Goal: Task Accomplishment & Management: Complete application form

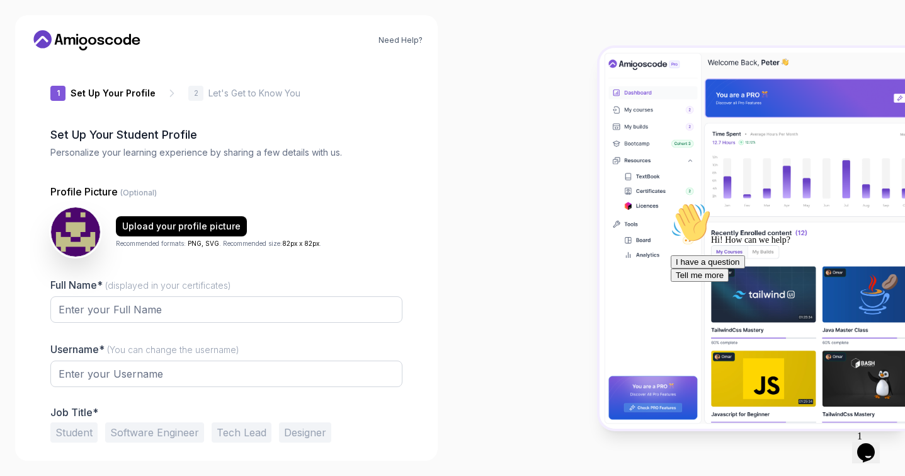
type input "mightybison66610"
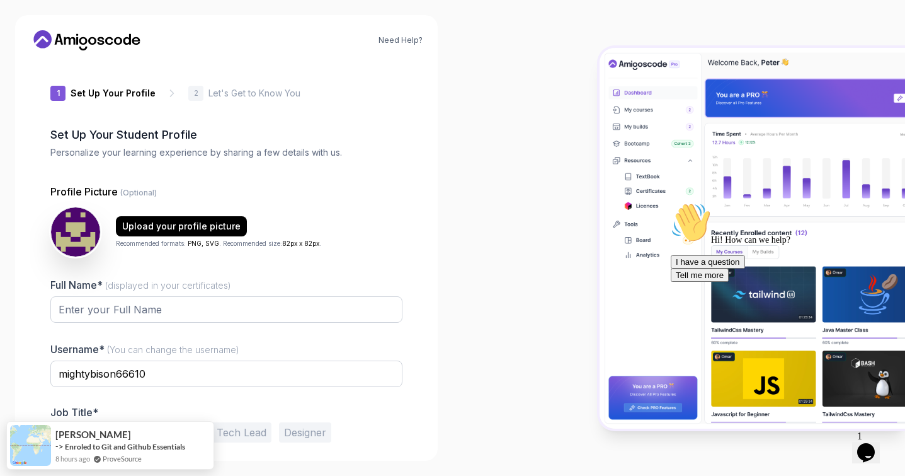
click at [97, 97] on p "Set Up Your Profile" at bounding box center [113, 93] width 85 height 13
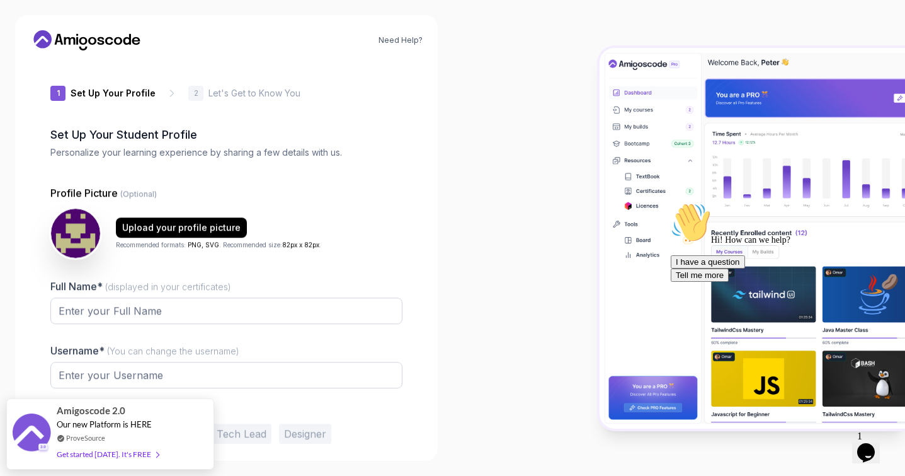
type input "happyhawk81484"
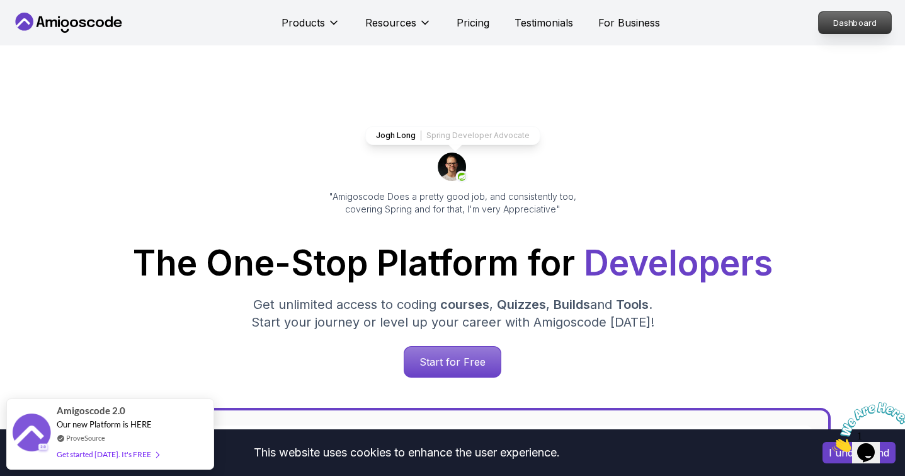
click at [855, 20] on p "Dashboard" at bounding box center [855, 22] width 72 height 21
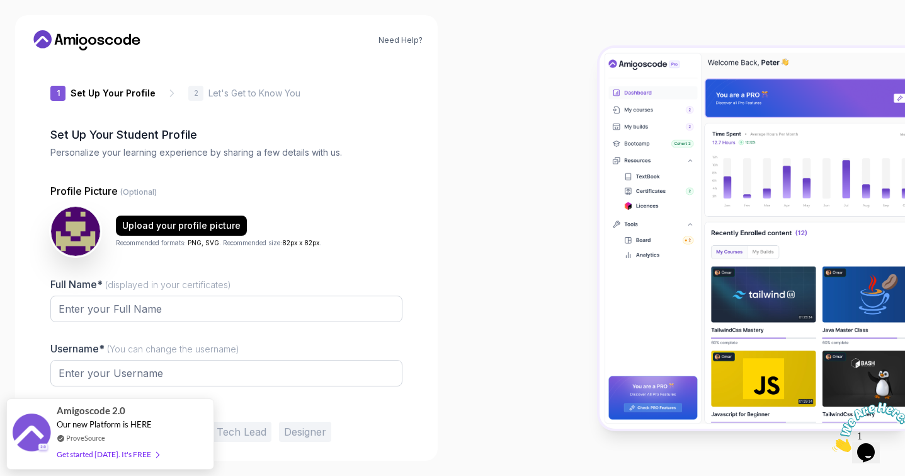
type input "vividfalcon0a3df"
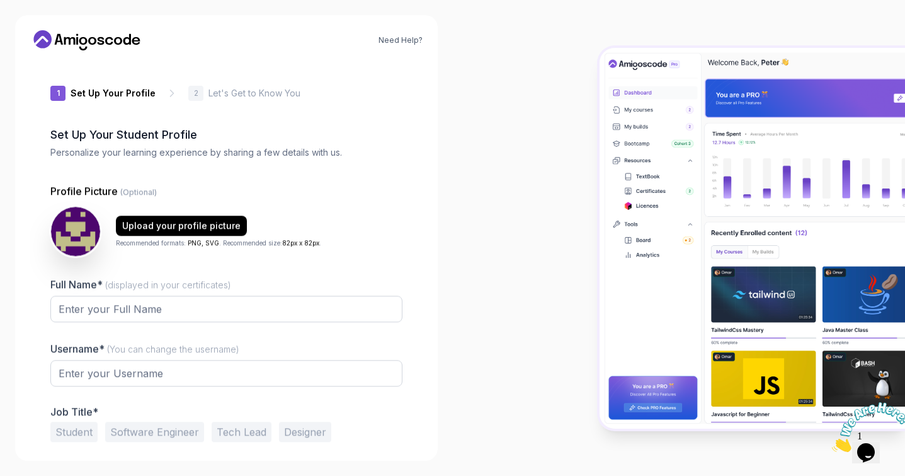
type input "spicysquirrelb6845"
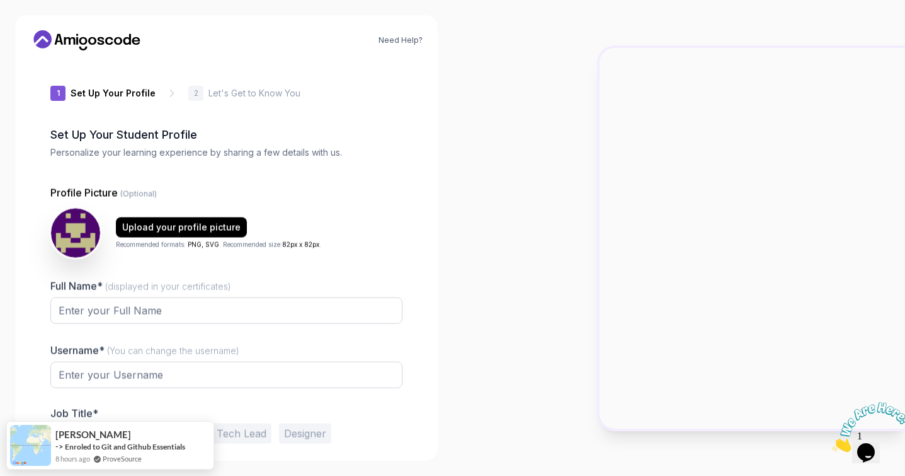
type input "zanysparrowb0740"
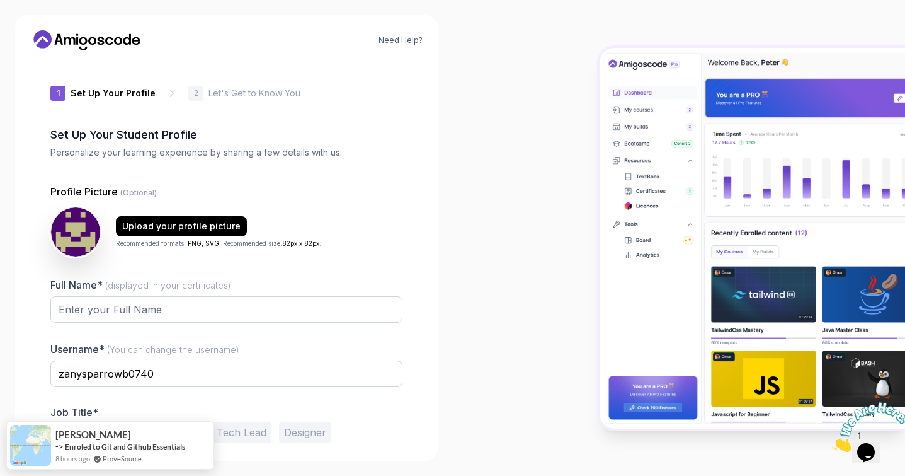
click at [137, 88] on p "Set Up Your Profile" at bounding box center [113, 93] width 85 height 13
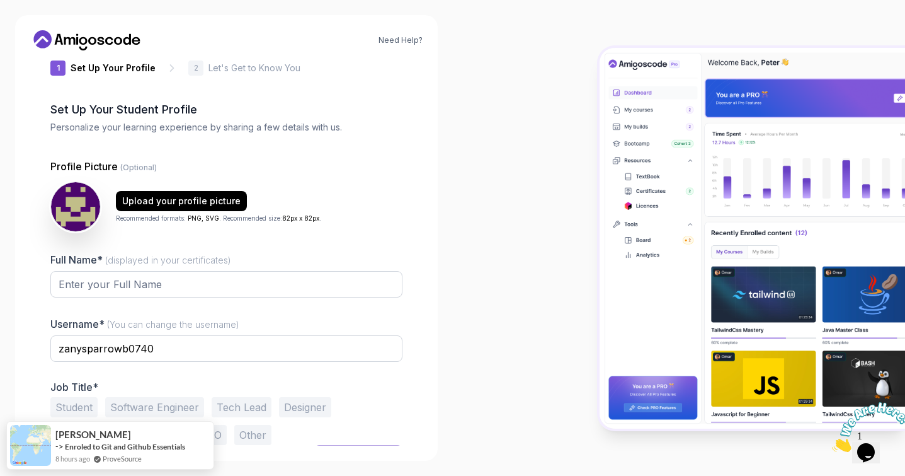
scroll to position [50, 0]
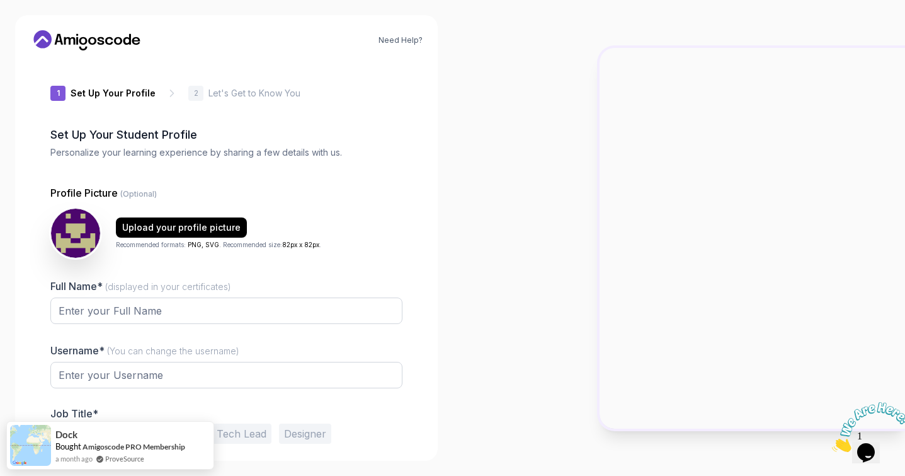
type input "swiftrabbite399f"
